Goal: Task Accomplishment & Management: Manage account settings

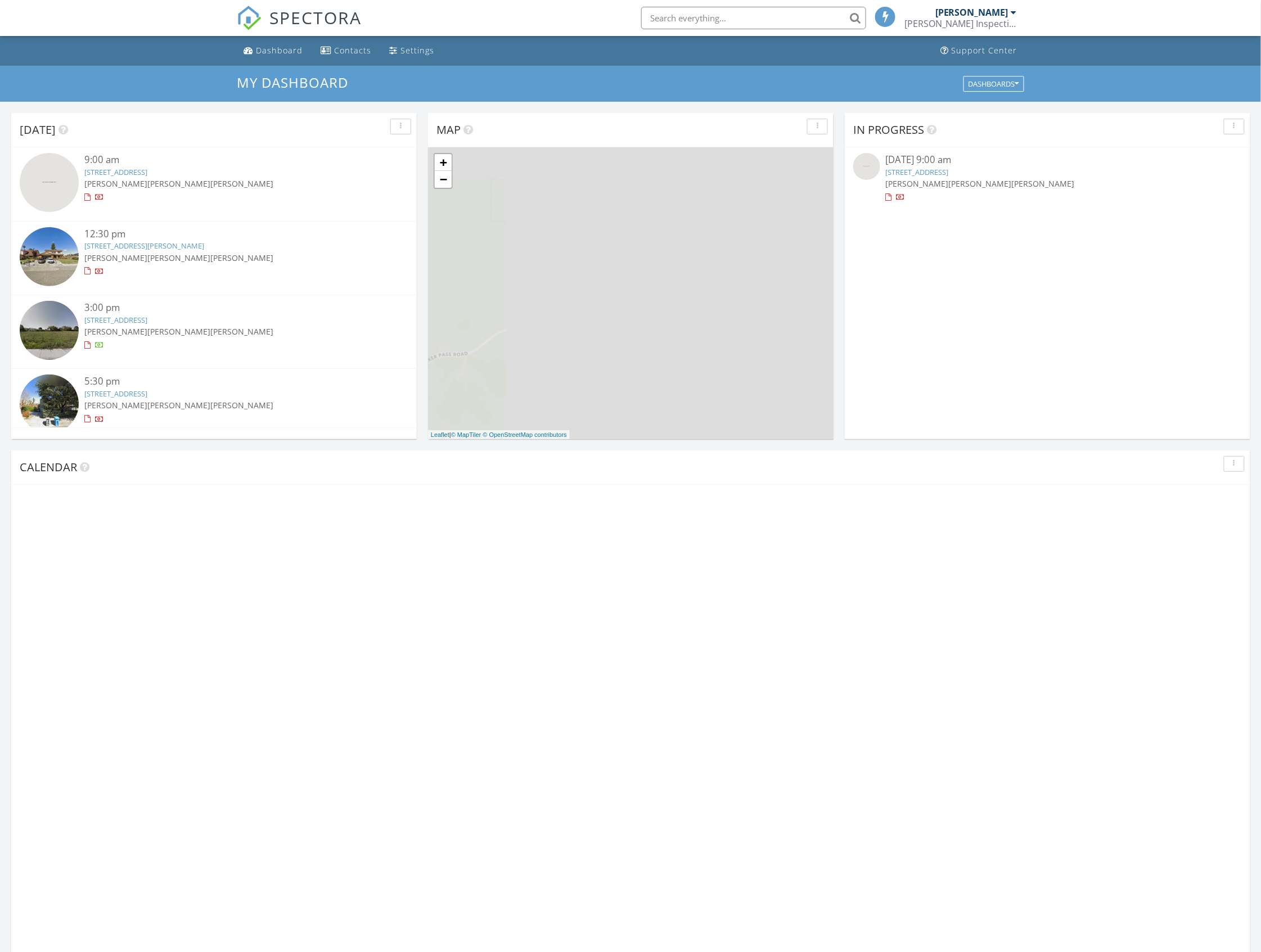
scroll to position [5, 6]
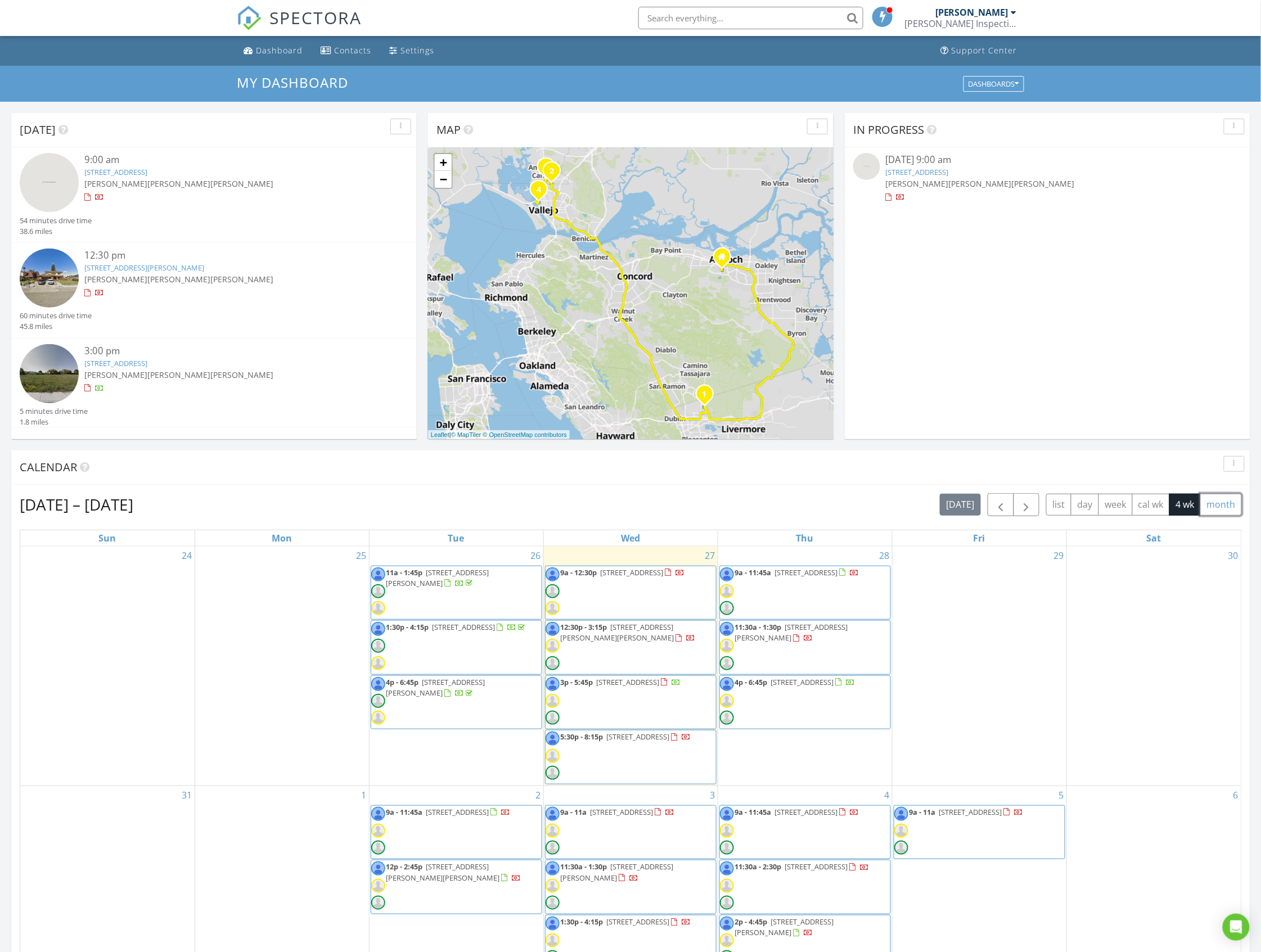
click at [1223, 504] on button "month" at bounding box center [1221, 504] width 41 height 22
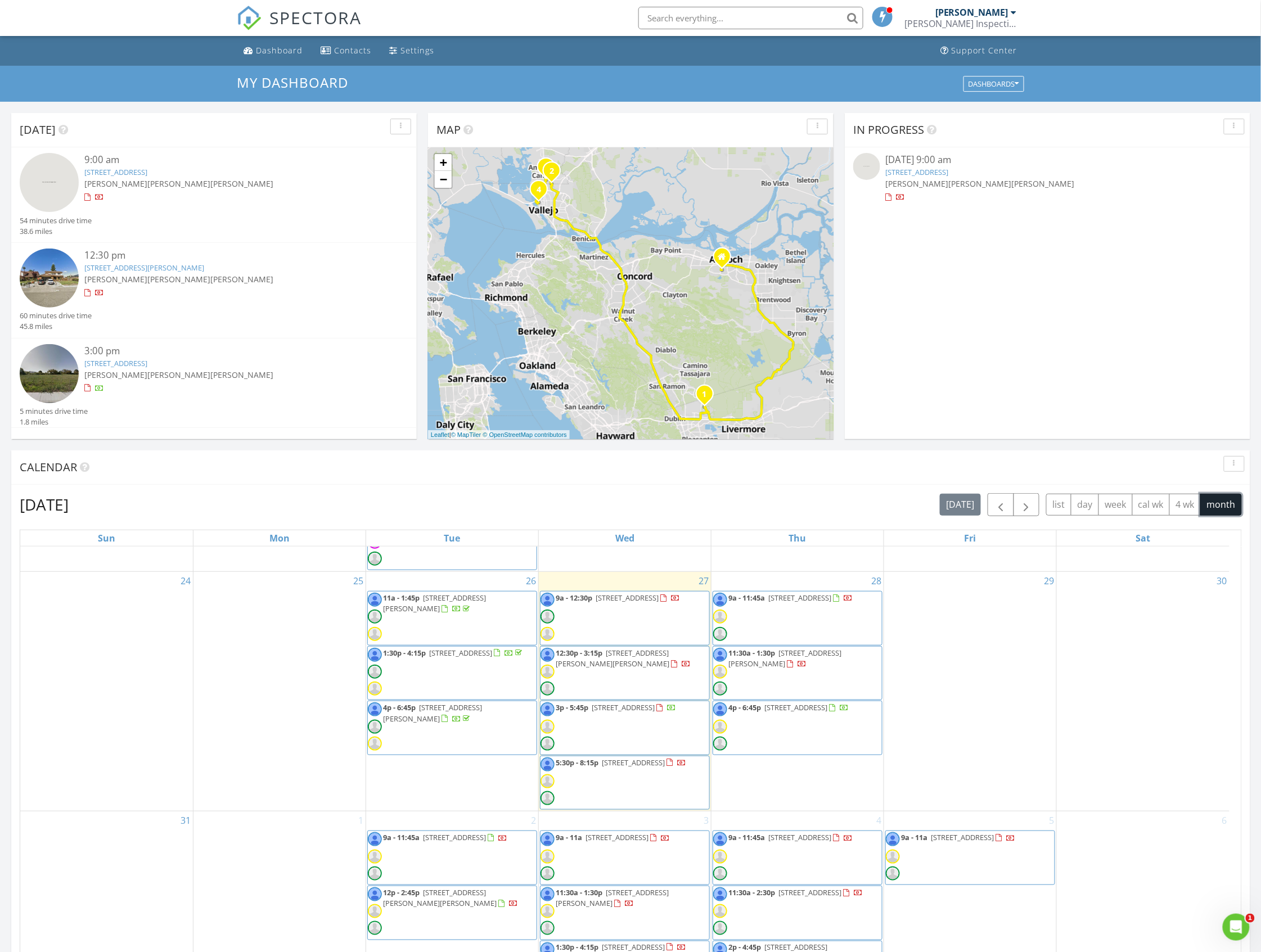
scroll to position [756, 0]
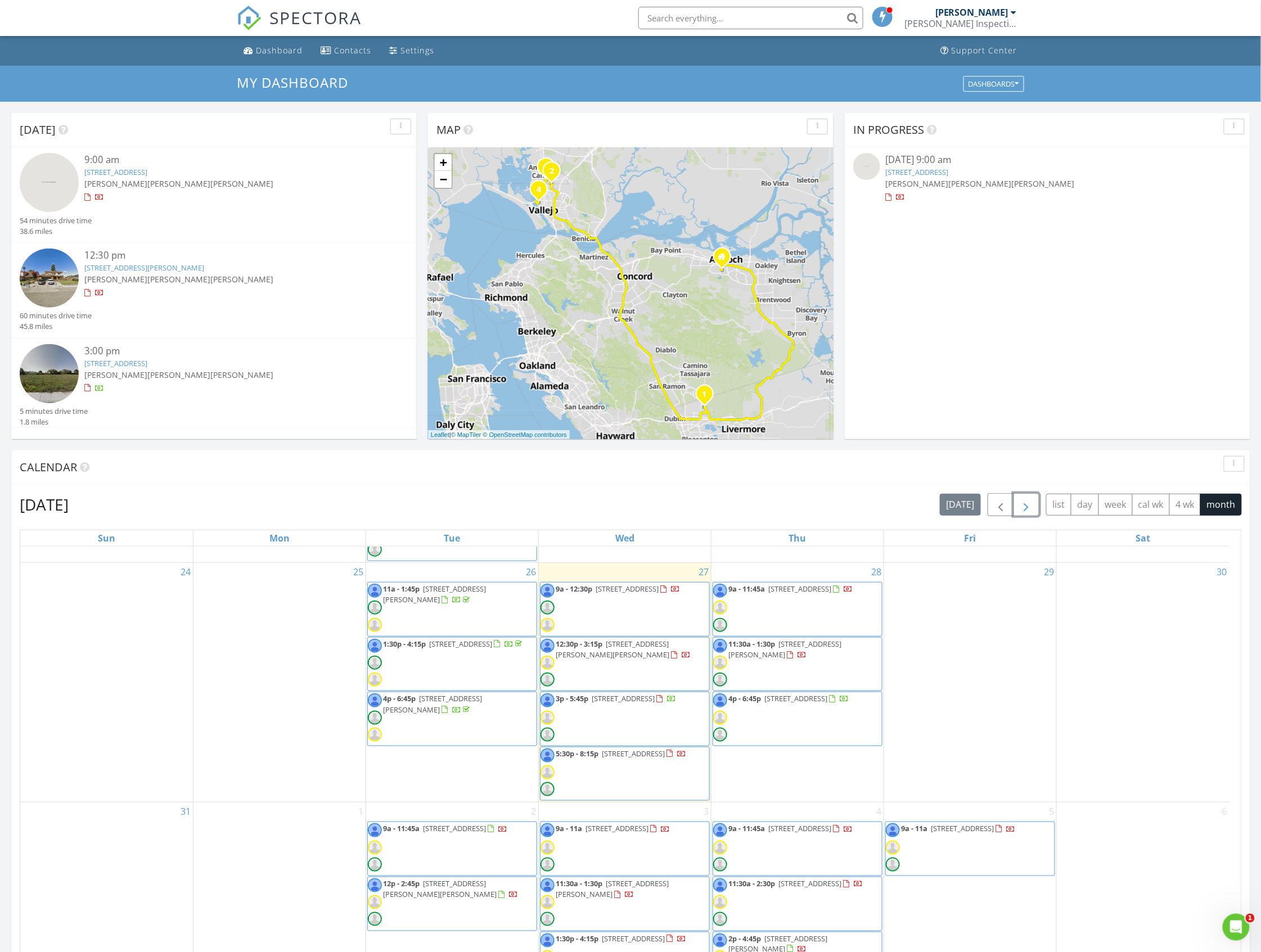
click at [1020, 506] on span "button" at bounding box center [1026, 505] width 14 height 14
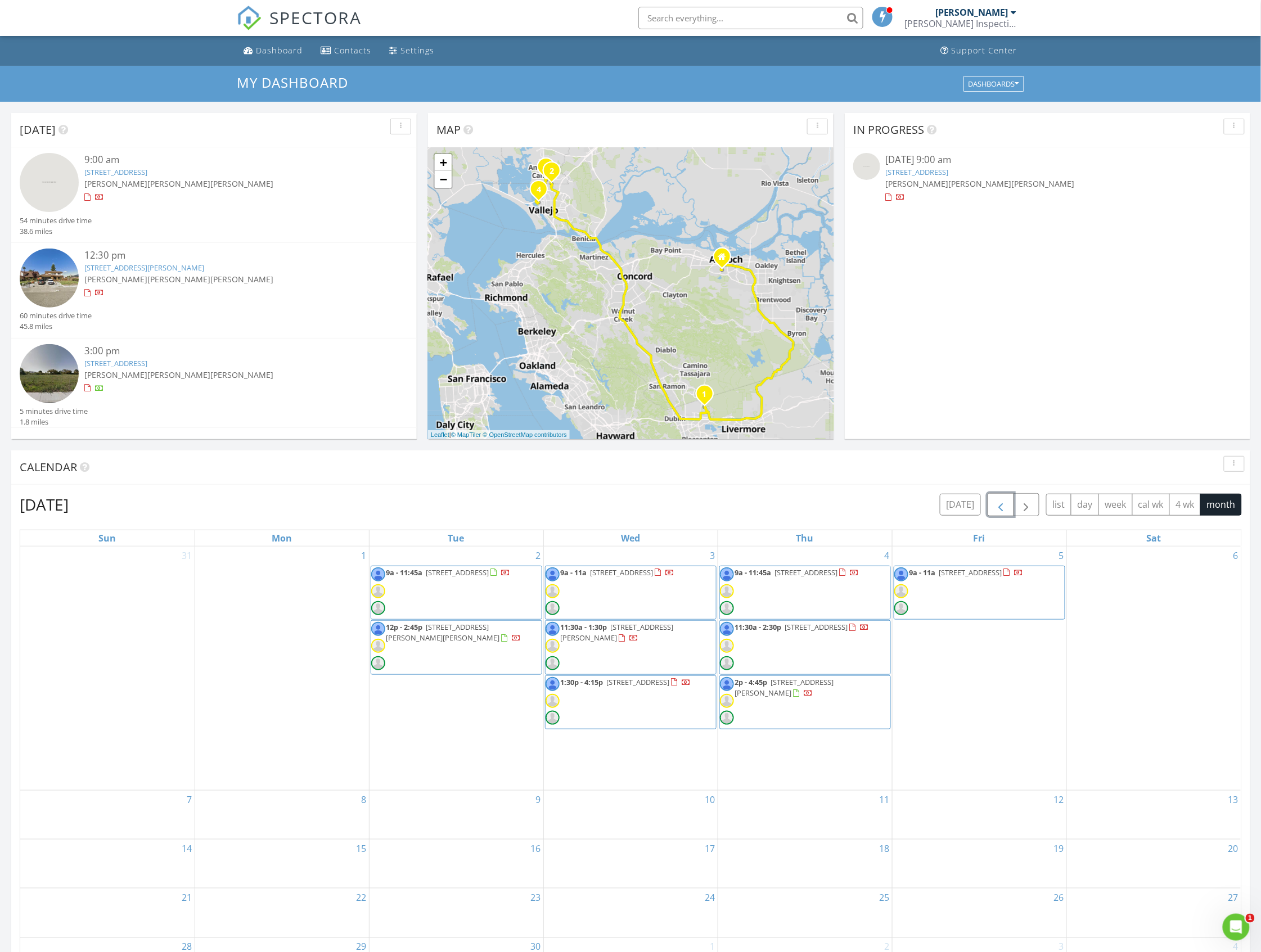
click at [1000, 502] on span "button" at bounding box center [1001, 505] width 14 height 14
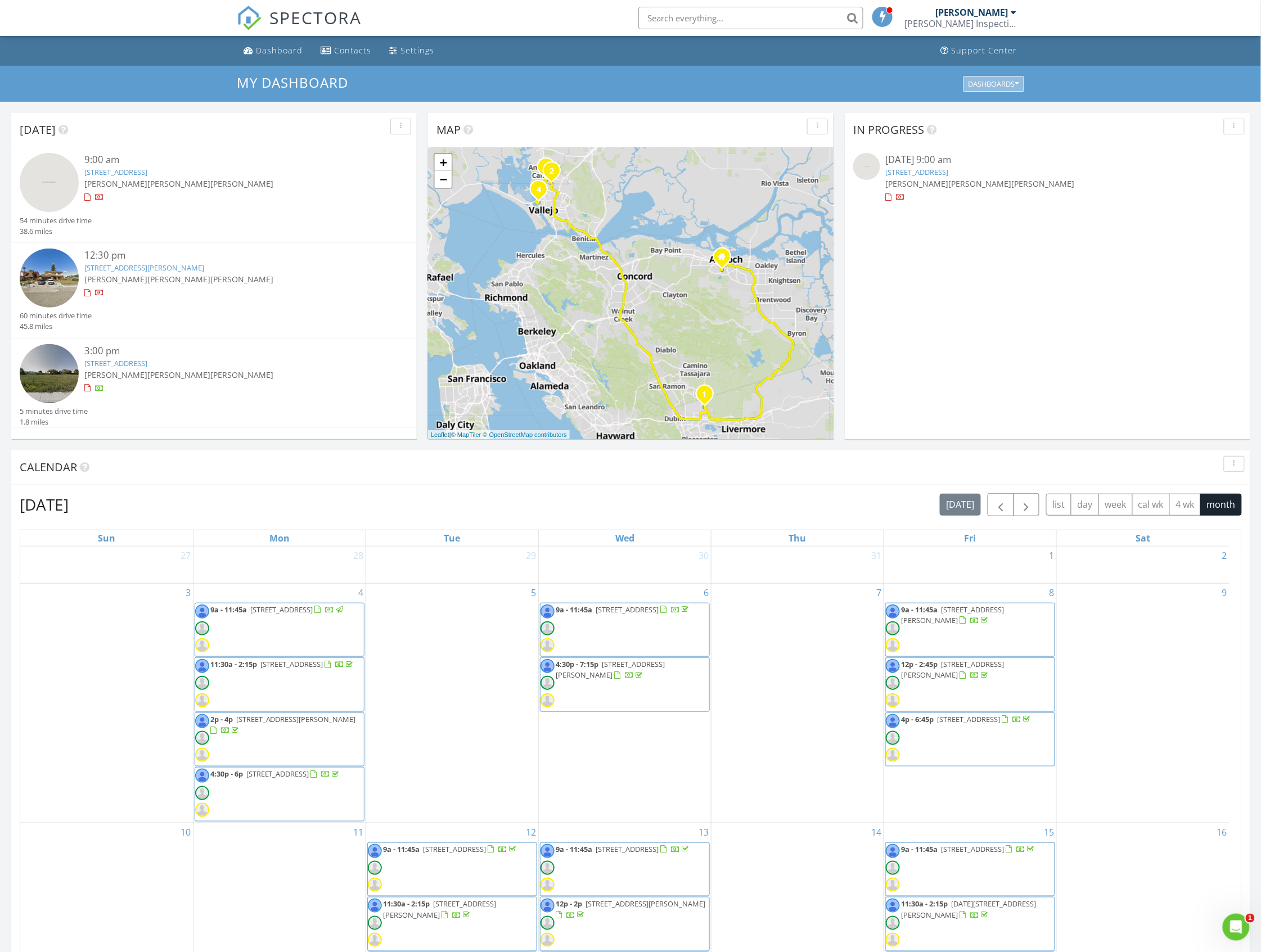
click at [1002, 87] on div "Dashboards" at bounding box center [993, 84] width 50 height 8
click at [646, 104] on div "[DATE] 9:00 am [STREET_ADDRESS] [PERSON_NAME] [PERSON_NAME] [PERSON_NAME] 54 mi…" at bounding box center [630, 613] width 1261 height 1023
click at [252, 52] on div "Dashboard" at bounding box center [249, 49] width 10 height 9
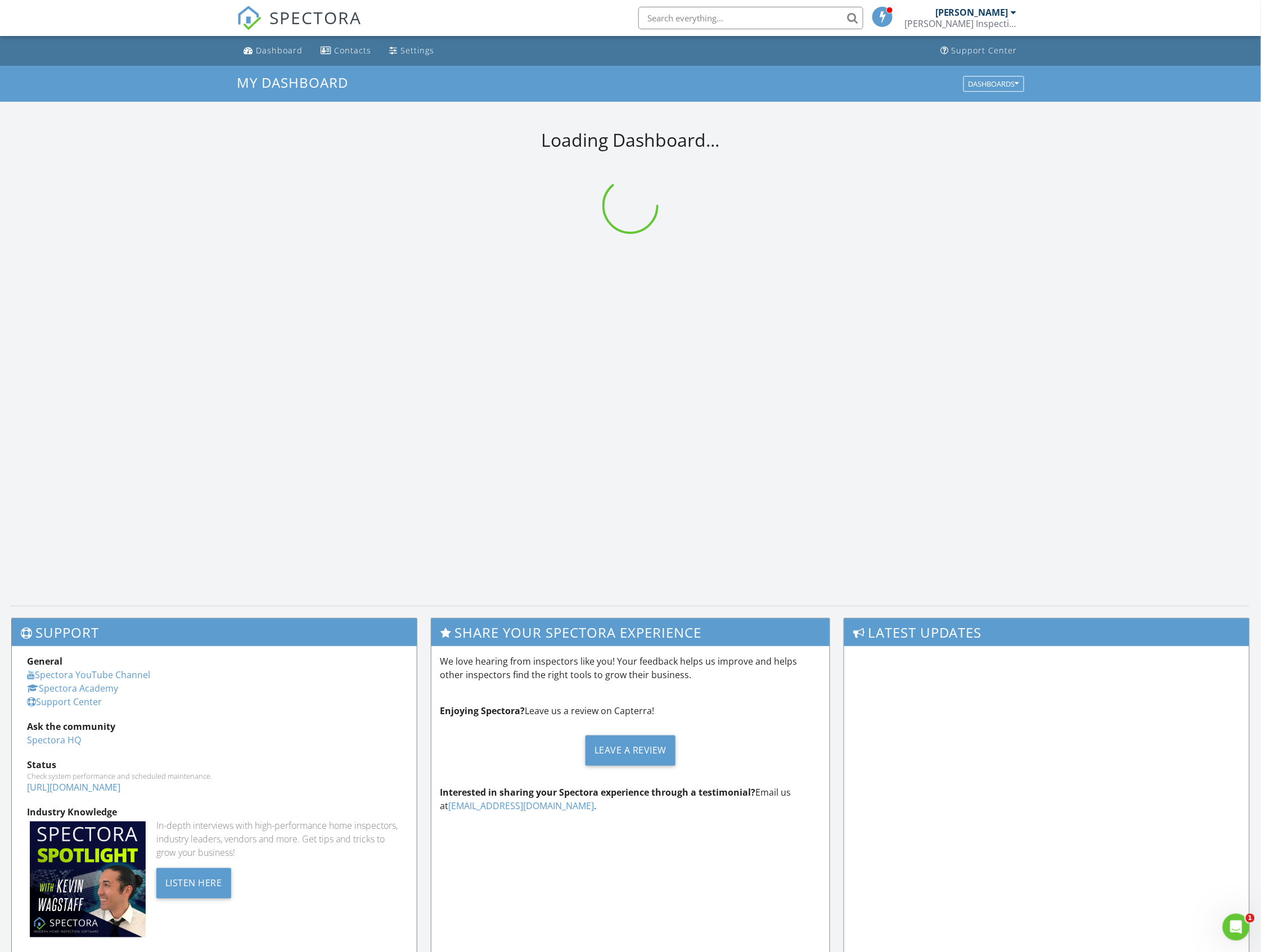
click at [997, 5] on div "Hunter Padilla Ramey's Inspection Services LLC" at bounding box center [960, 18] width 112 height 36
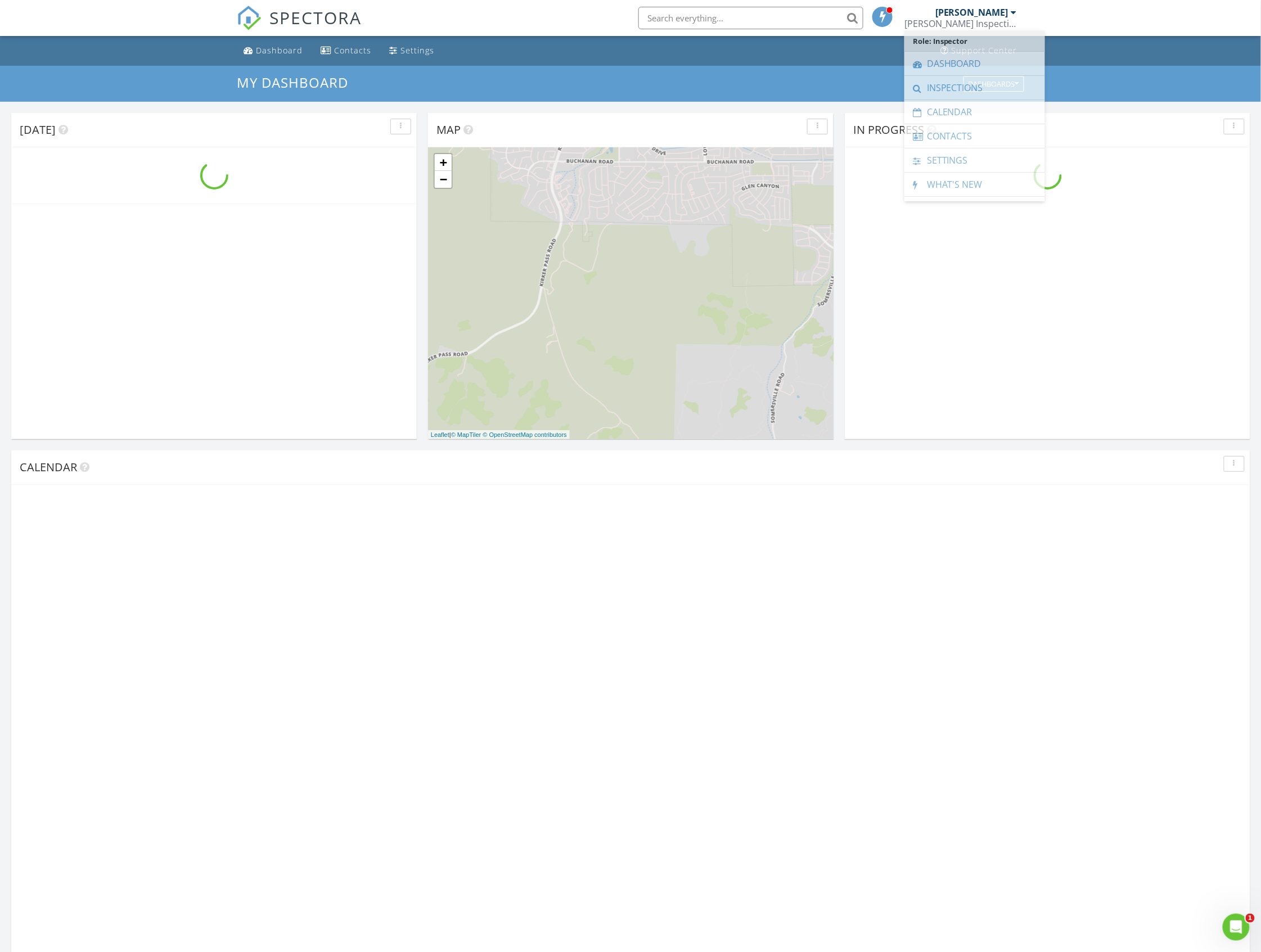
scroll to position [1046, 1285]
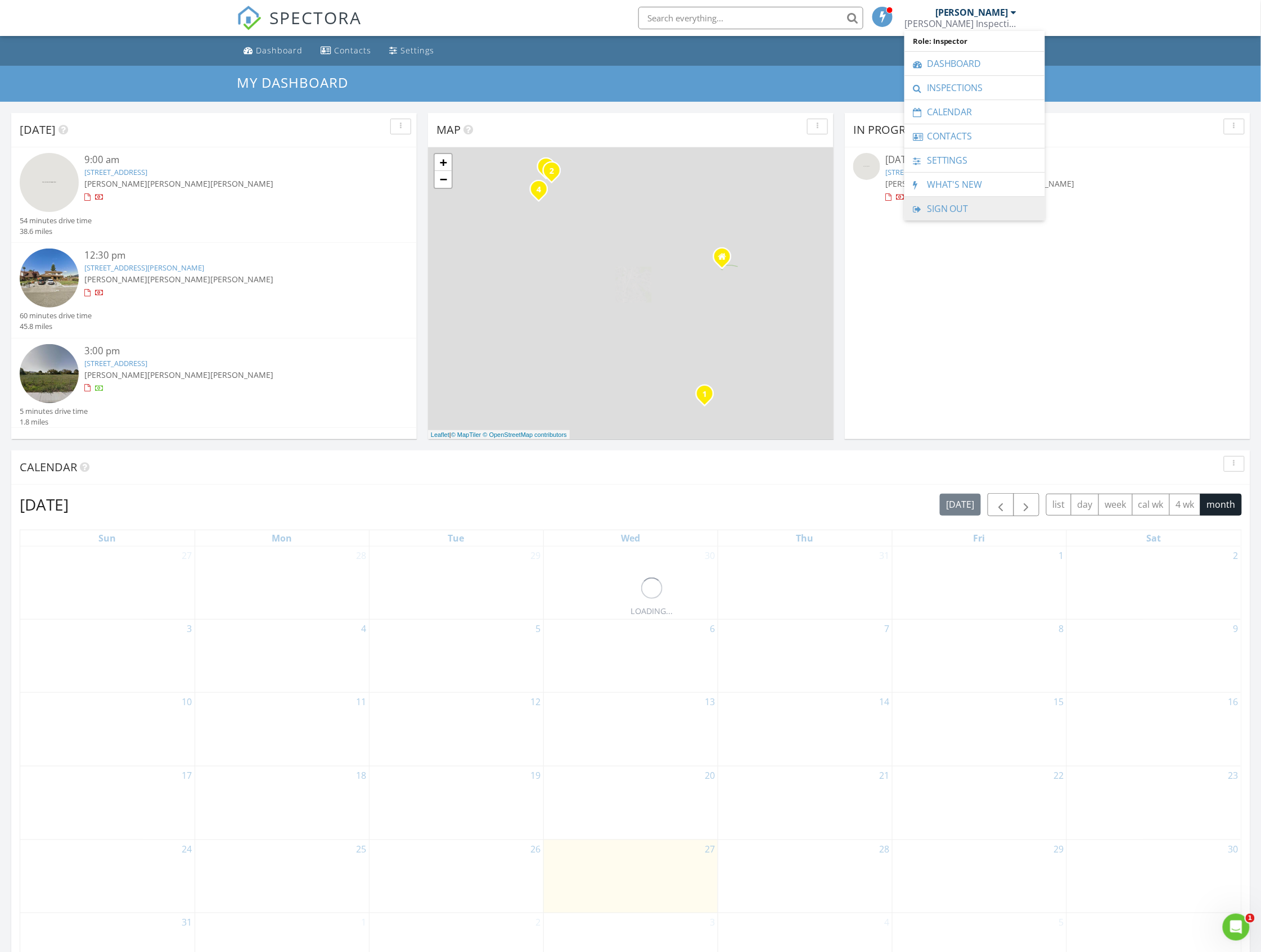
click at [953, 217] on link "Sign Out" at bounding box center [975, 208] width 130 height 24
